Goal: Task Accomplishment & Management: Complete application form

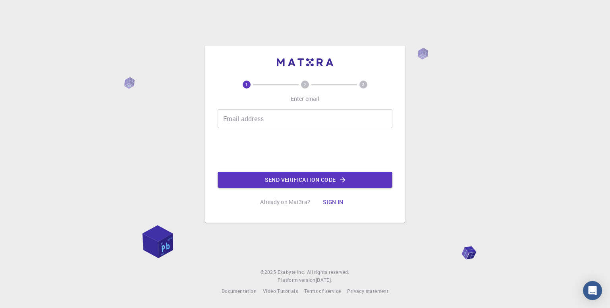
click at [441, 154] on div "1 2 3 Enter email Email address Email address Send verification code Already on…" at bounding box center [305, 154] width 610 height 308
click at [307, 123] on input "Email address" at bounding box center [305, 118] width 175 height 19
click at [281, 119] on input "Email address" at bounding box center [305, 118] width 175 height 19
type input "[EMAIL_ADDRESS][DOMAIN_NAME]"
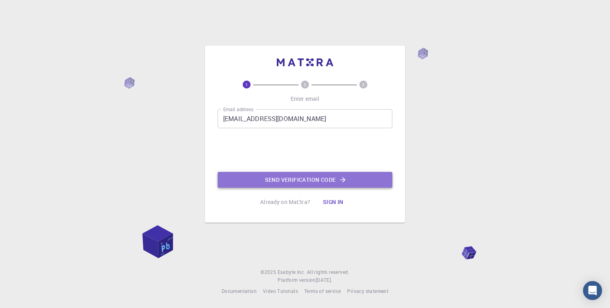
click at [303, 180] on button "Send verification code" at bounding box center [305, 180] width 175 height 16
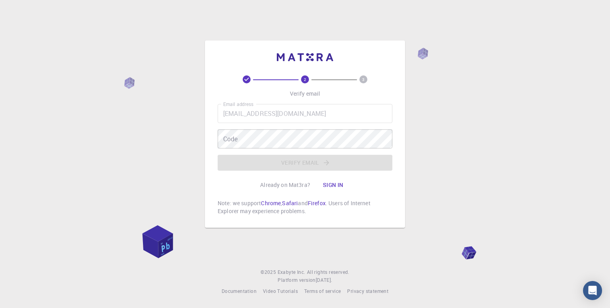
drag, startPoint x: 284, startPoint y: 127, endPoint x: 280, endPoint y: 119, distance: 9.1
click at [284, 124] on div "Email address [EMAIL_ADDRESS][DOMAIN_NAME] Email address Code Code Verify email" at bounding box center [305, 137] width 175 height 67
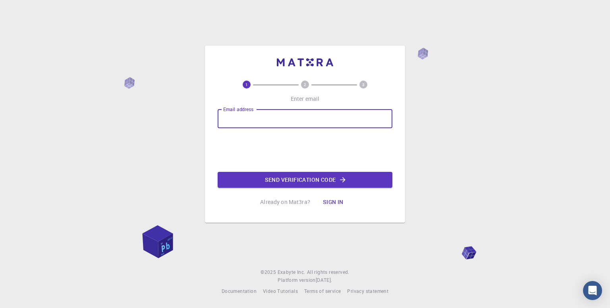
click at [251, 110] on div "Email address Email address" at bounding box center [305, 118] width 175 height 19
click at [310, 123] on input "Email address" at bounding box center [305, 118] width 175 height 19
drag, startPoint x: 266, startPoint y: 121, endPoint x: 233, endPoint y: 124, distance: 33.1
click at [233, 124] on input "Email address" at bounding box center [305, 118] width 175 height 19
type input "joristecinas@gmail.com"
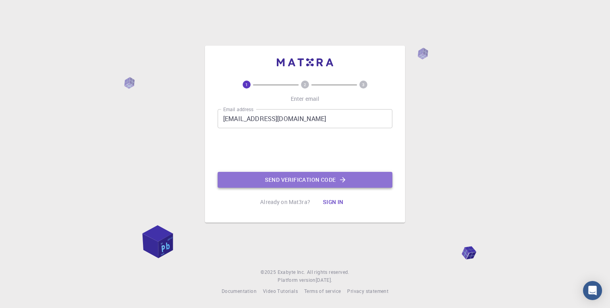
click at [284, 182] on button "Send verification code" at bounding box center [305, 180] width 175 height 16
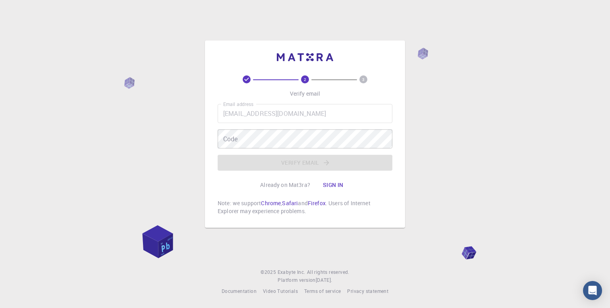
click at [548, 183] on div "2 3 Verify email Email address joristecinas@gmail.com Email address Code Code V…" at bounding box center [305, 154] width 610 height 308
